Goal: Use online tool/utility: Utilize a website feature to perform a specific function

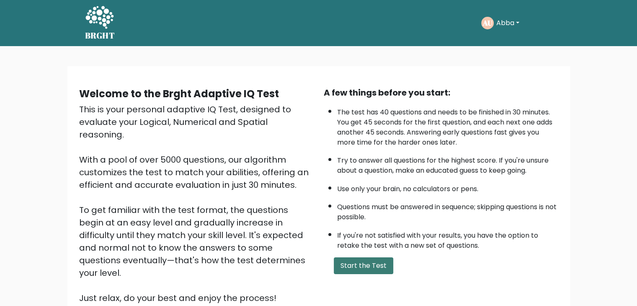
click at [357, 261] on button "Start the Test" at bounding box center [363, 265] width 59 height 17
